Goal: Information Seeking & Learning: Learn about a topic

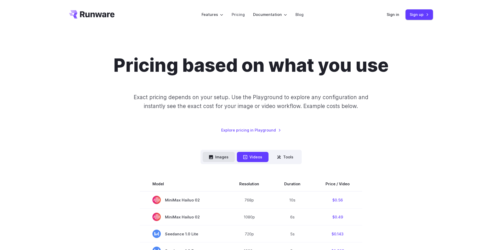
click at [222, 154] on button "Images" at bounding box center [219, 157] width 32 height 10
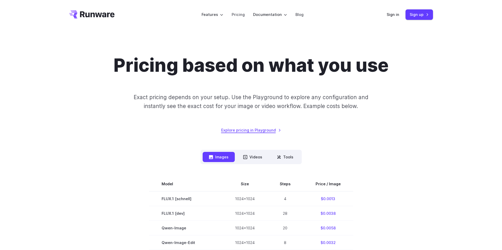
click at [267, 131] on link "Explore pricing in Playground" at bounding box center [251, 130] width 60 height 6
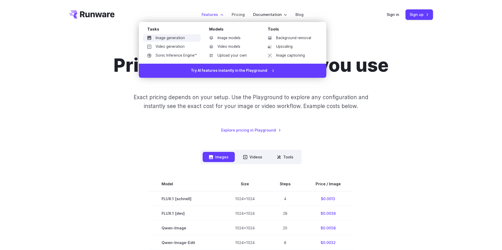
click at [186, 38] on link "Image generation" at bounding box center [172, 38] width 58 height 8
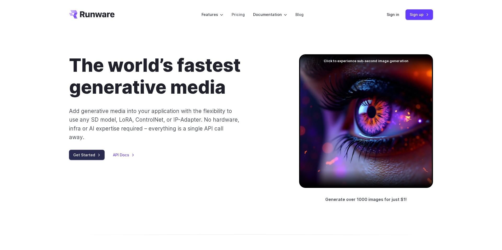
click at [96, 150] on link "Get Started" at bounding box center [87, 155] width 36 height 10
click at [127, 152] on link "API Docs" at bounding box center [123, 155] width 21 height 6
